Goal: Task Accomplishment & Management: Manage account settings

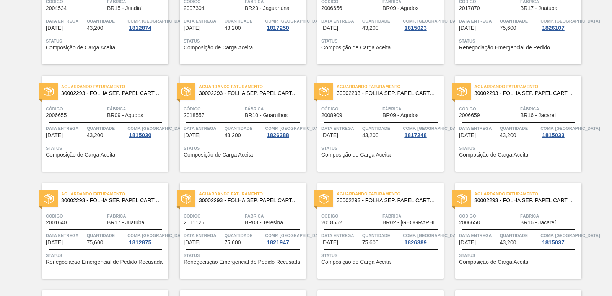
scroll to position [804, 0]
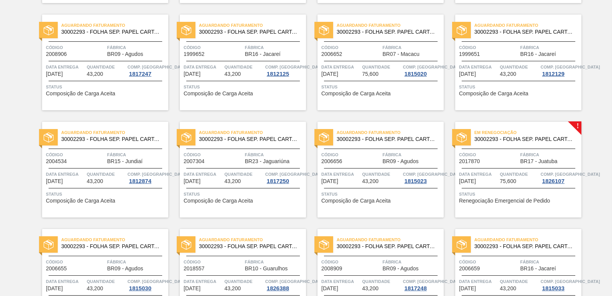
click at [508, 157] on span "Código" at bounding box center [488, 155] width 59 height 8
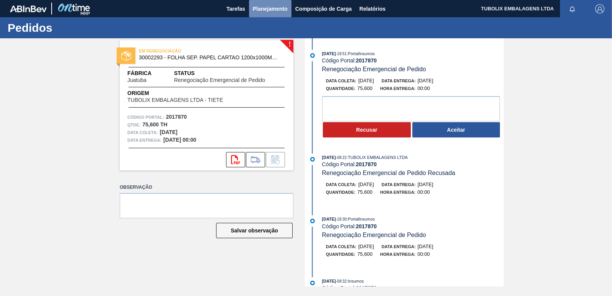
click at [270, 9] on span "Planejamento" at bounding box center [270, 8] width 35 height 9
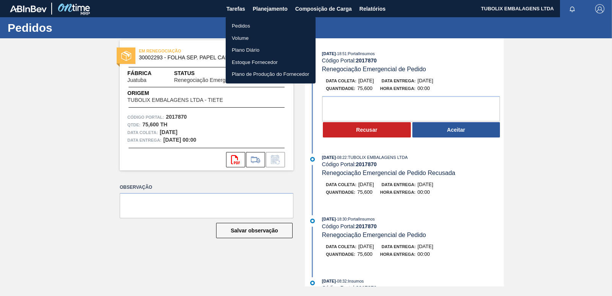
click at [246, 26] on li "Pedidos" at bounding box center [271, 26] width 90 height 12
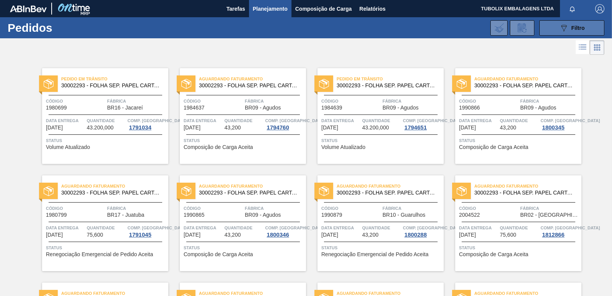
click at [564, 35] on button "089F7B8B-B2A5-4AFE-B5C0-19BA573D28AC Filtro" at bounding box center [572, 27] width 65 height 15
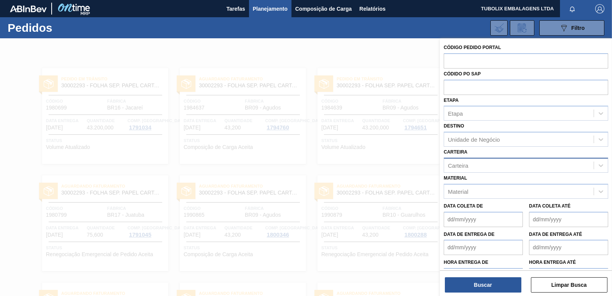
click at [480, 162] on div "Carteira" at bounding box center [519, 165] width 150 height 11
click at [490, 136] on div "Unidade de Negócio" at bounding box center [474, 139] width 52 height 7
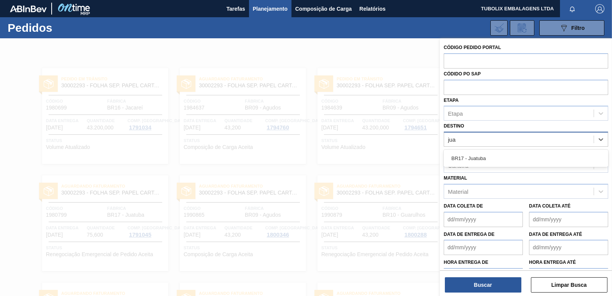
type input "juat"
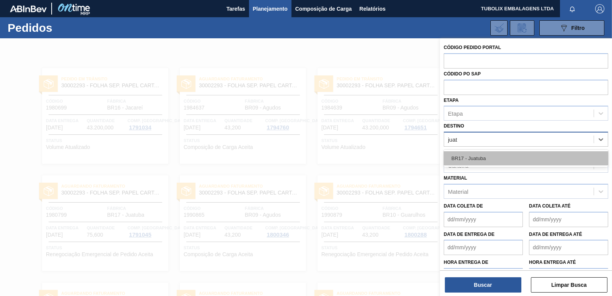
click at [475, 157] on div "BR17 - Juatuba" at bounding box center [526, 158] width 165 height 14
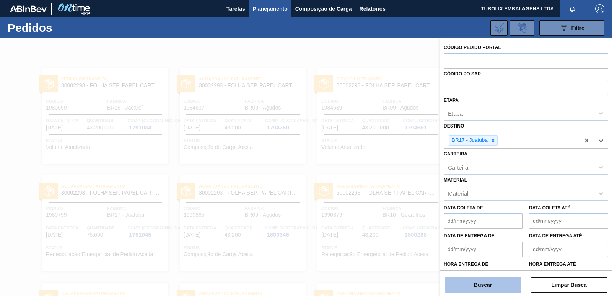
click at [481, 283] on button "Buscar" at bounding box center [483, 284] width 77 height 15
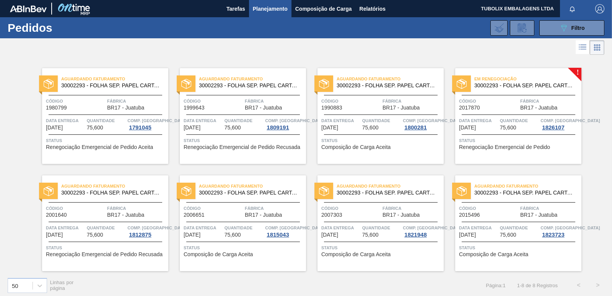
click at [503, 116] on div "Em renegociação 30002293 - FOLHA SEP. PAPEL CARTAO 1200x1000M 350g Código 20178…" at bounding box center [518, 116] width 126 height 96
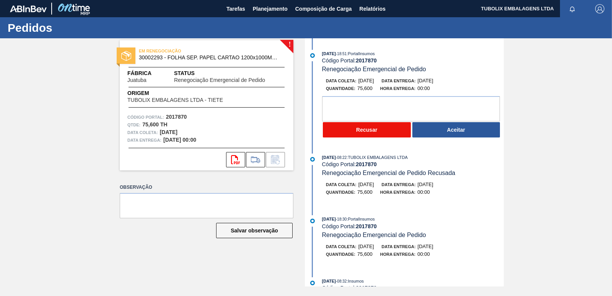
click at [383, 130] on button "Recusar" at bounding box center [367, 129] width 88 height 15
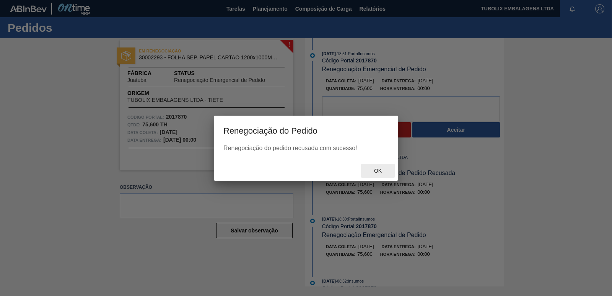
click at [382, 173] on span "Ok" at bounding box center [378, 171] width 20 height 6
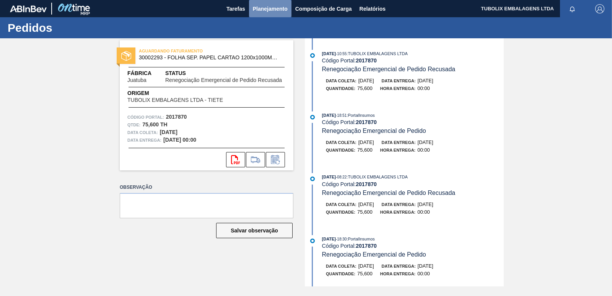
click at [259, 2] on button "Planejamento" at bounding box center [270, 8] width 42 height 17
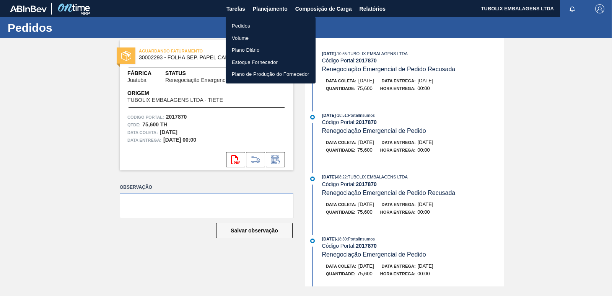
click at [248, 22] on li "Pedidos" at bounding box center [271, 26] width 90 height 12
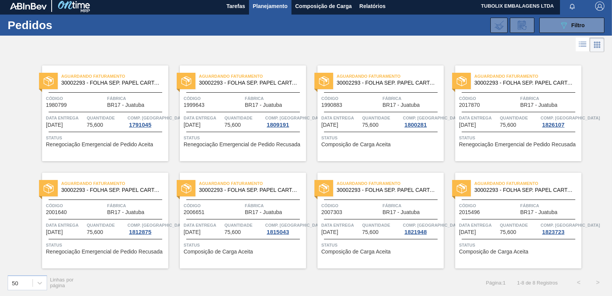
scroll to position [3, 0]
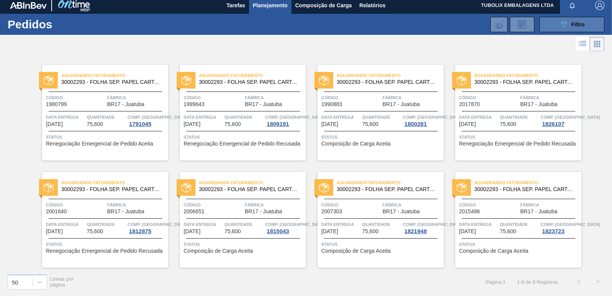
click at [564, 24] on icon "089F7B8B-B2A5-4AFE-B5C0-19BA573D28AC" at bounding box center [563, 24] width 9 height 9
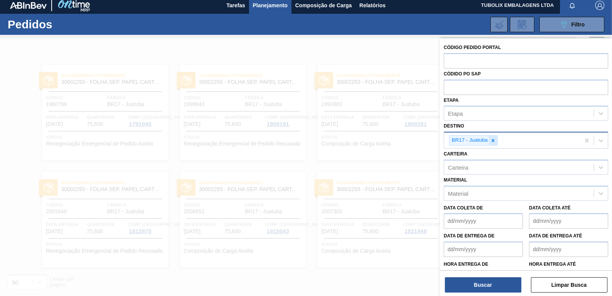
click at [494, 137] on div at bounding box center [493, 140] width 8 height 10
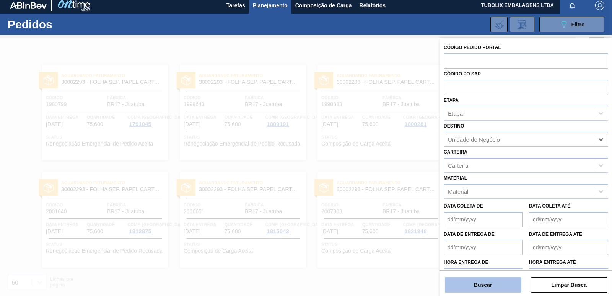
click at [481, 284] on button "Buscar" at bounding box center [483, 284] width 77 height 15
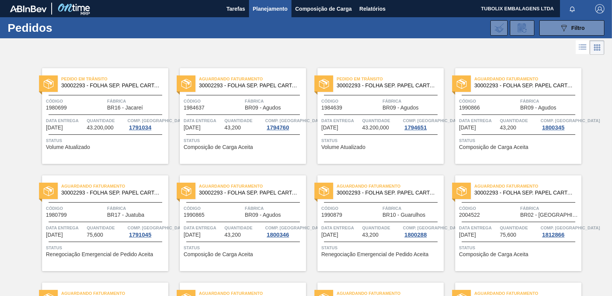
click at [605, 3] on button "button" at bounding box center [600, 8] width 24 height 17
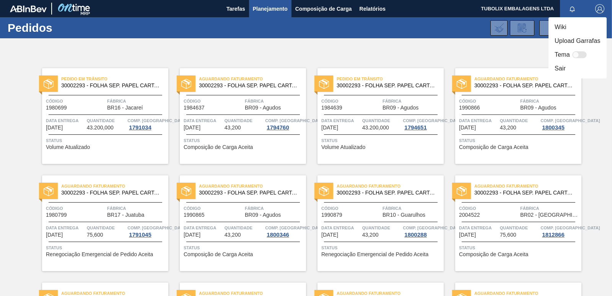
click at [566, 68] on li "Sair" at bounding box center [578, 69] width 58 height 14
